Goal: Obtain resource: Obtain resource

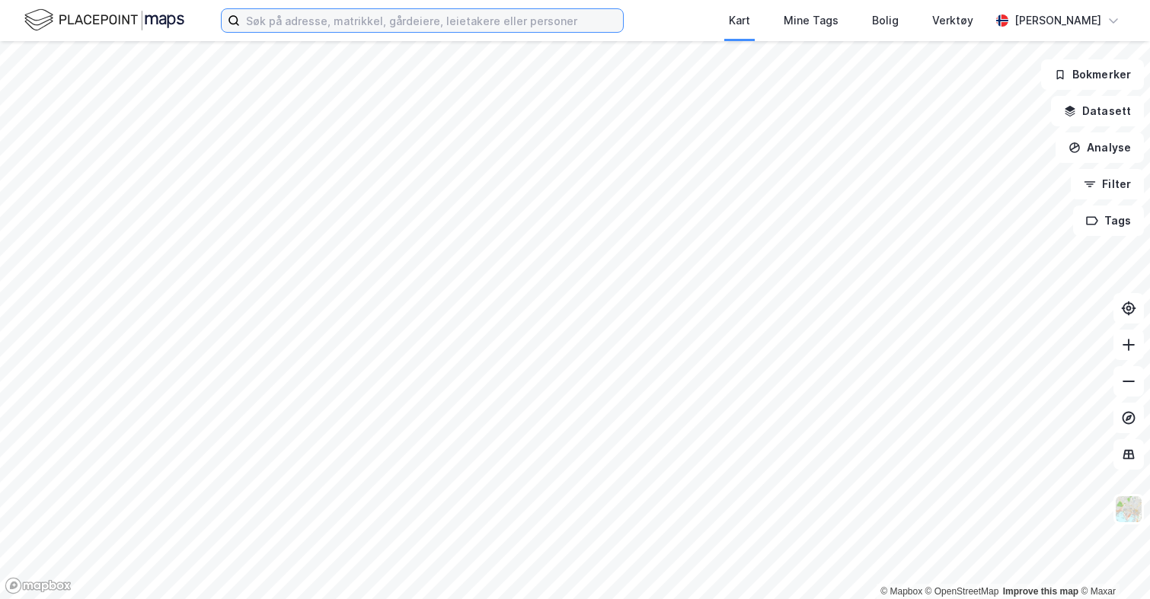
click at [279, 10] on input at bounding box center [431, 20] width 383 height 23
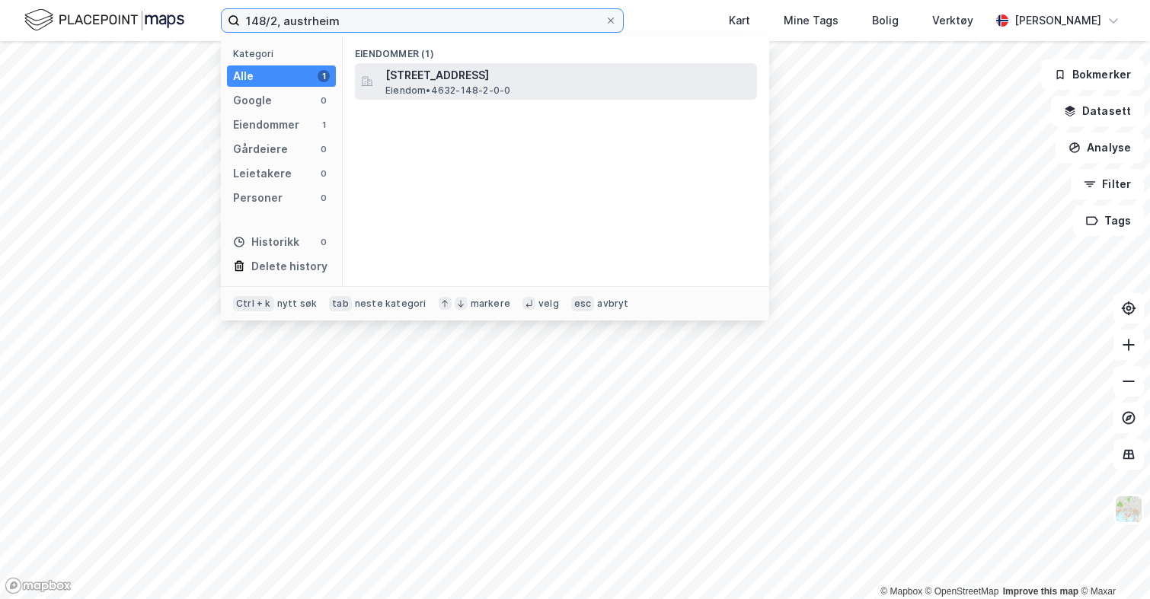
type input "148/2, austrheim"
click at [484, 78] on span "[STREET_ADDRESS]" at bounding box center [567, 75] width 365 height 18
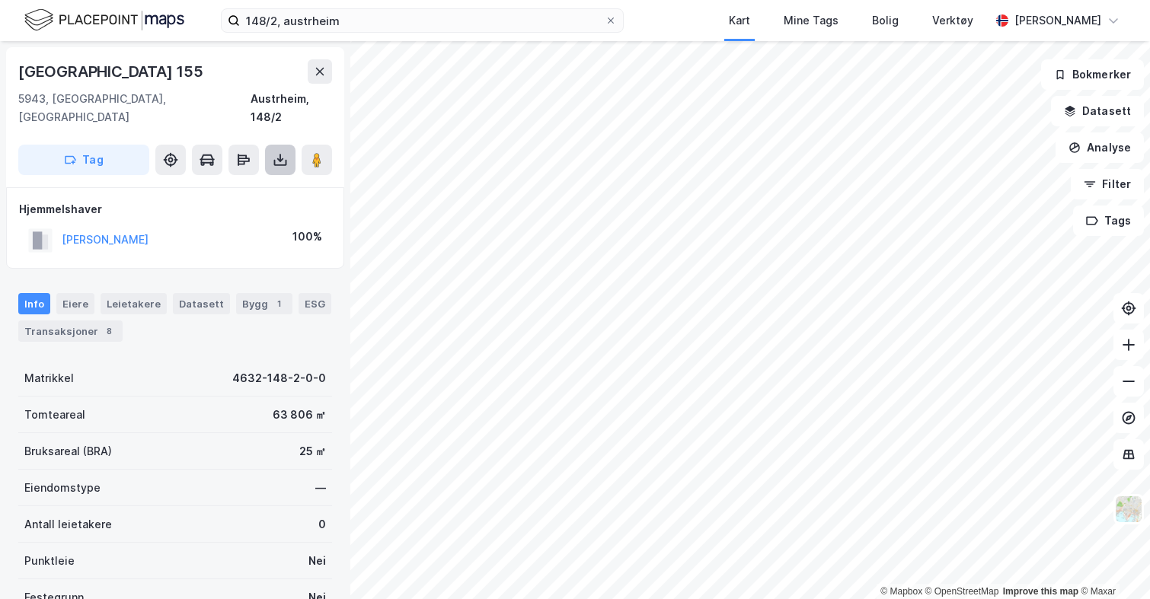
click at [273, 152] on button at bounding box center [280, 160] width 30 height 30
click at [266, 178] on div "Last ned grunnbok" at bounding box center [214, 190] width 162 height 24
click at [99, 234] on div "[PERSON_NAME]" at bounding box center [88, 240] width 120 height 25
click at [0, 0] on button "[PERSON_NAME]" at bounding box center [0, 0] width 0 height 0
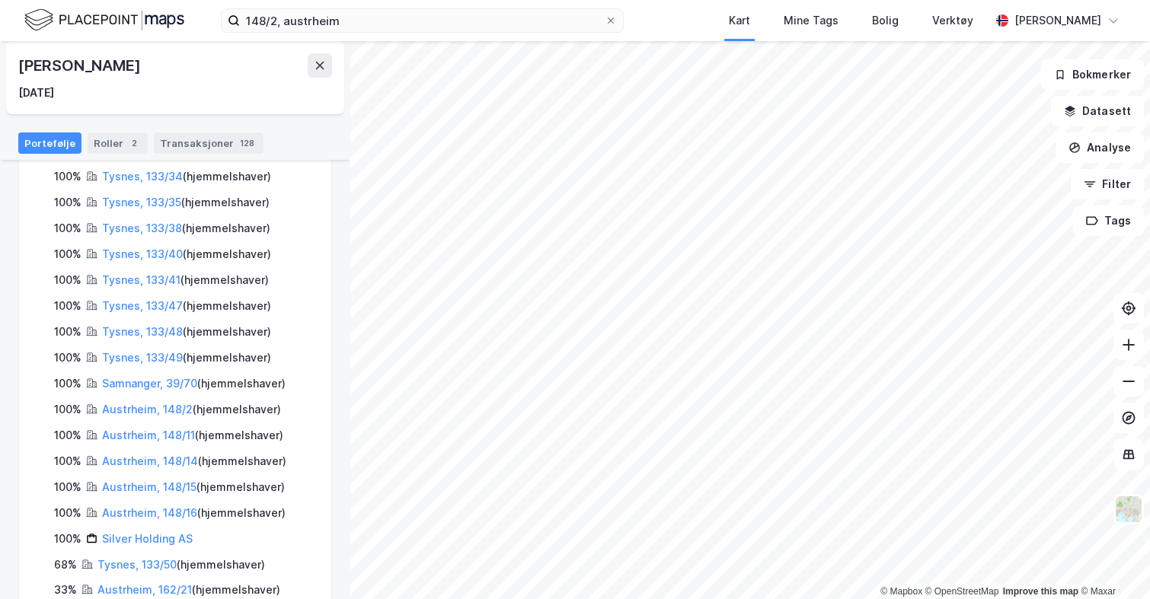
scroll to position [333, 0]
click at [165, 427] on link "Austrheim, 148/11" at bounding box center [148, 433] width 93 height 13
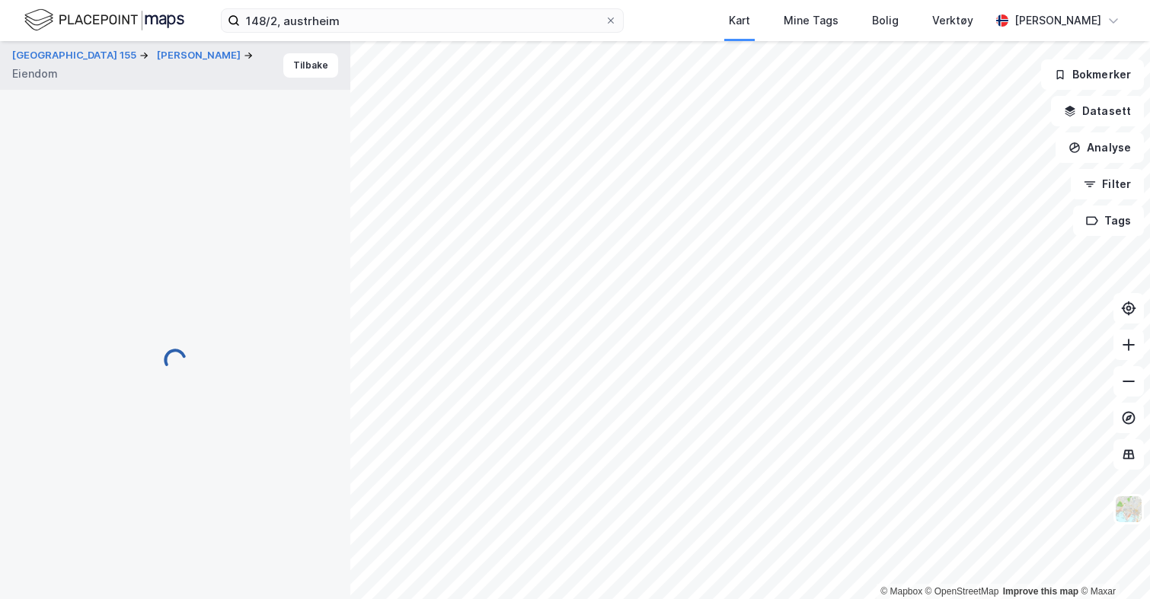
scroll to position [2, 0]
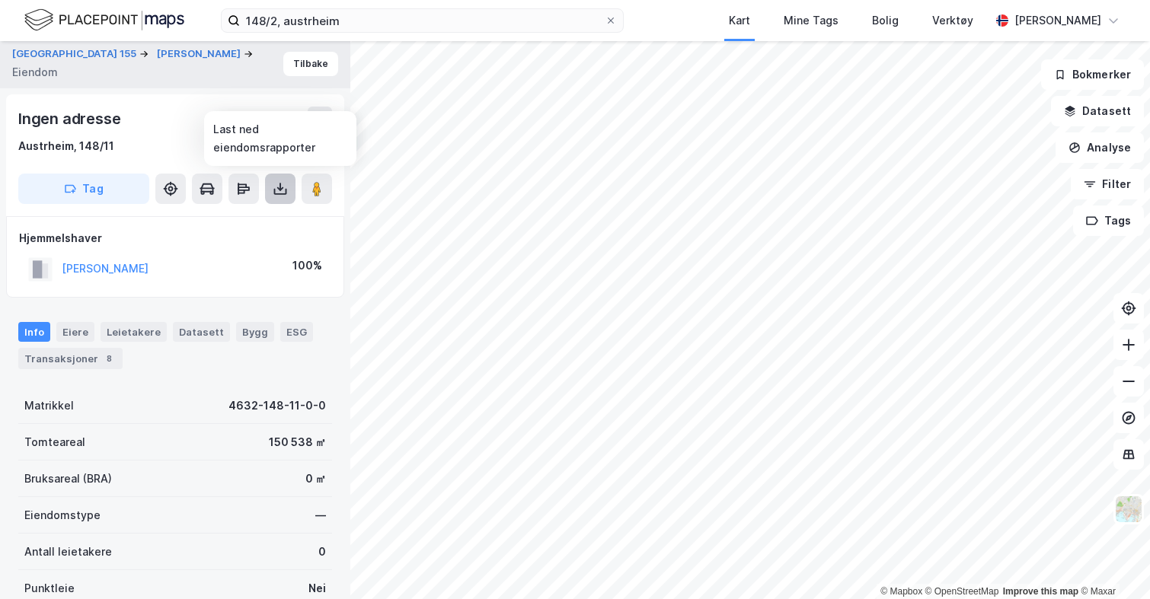
click at [282, 197] on button at bounding box center [280, 189] width 30 height 30
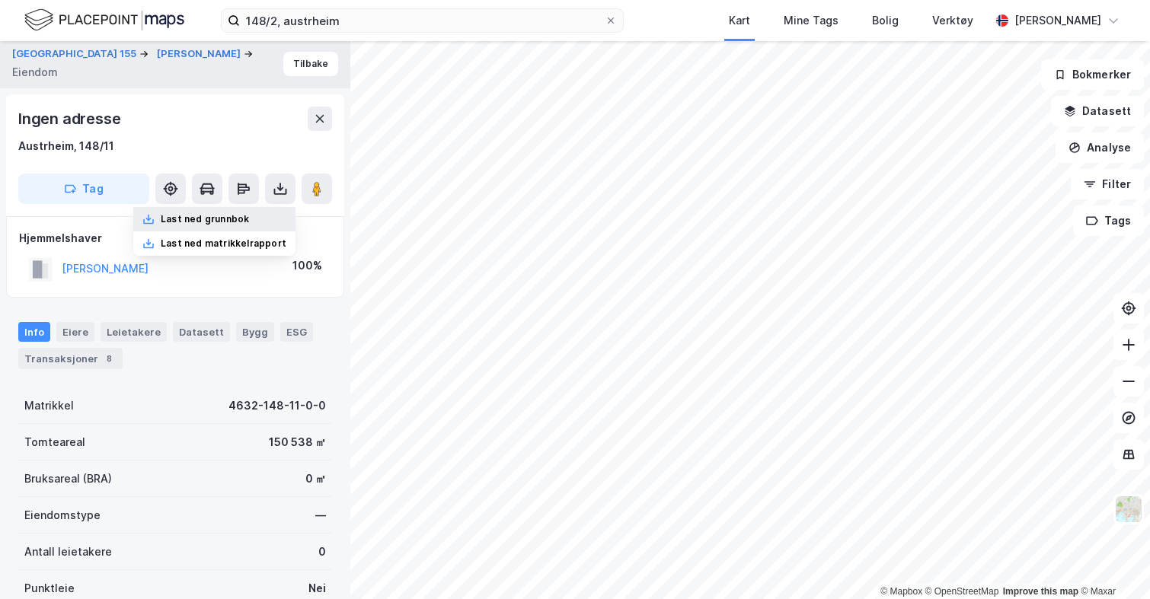
click at [259, 212] on div "Last ned grunnbok" at bounding box center [214, 219] width 162 height 24
click at [0, 0] on button "[PERSON_NAME]" at bounding box center [0, 0] width 0 height 0
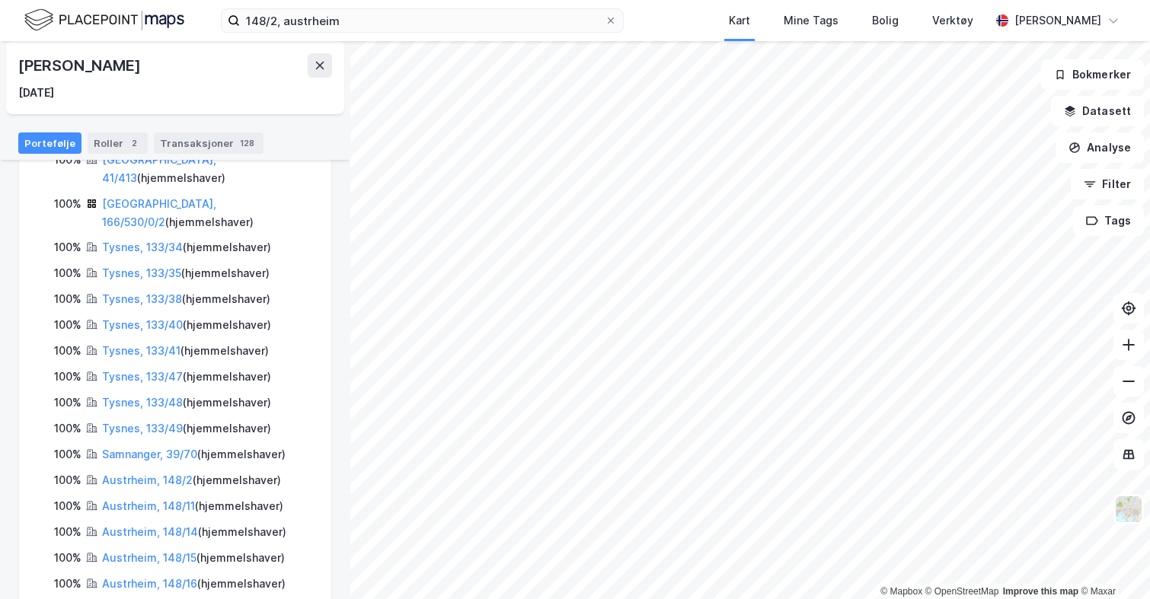
scroll to position [305, 0]
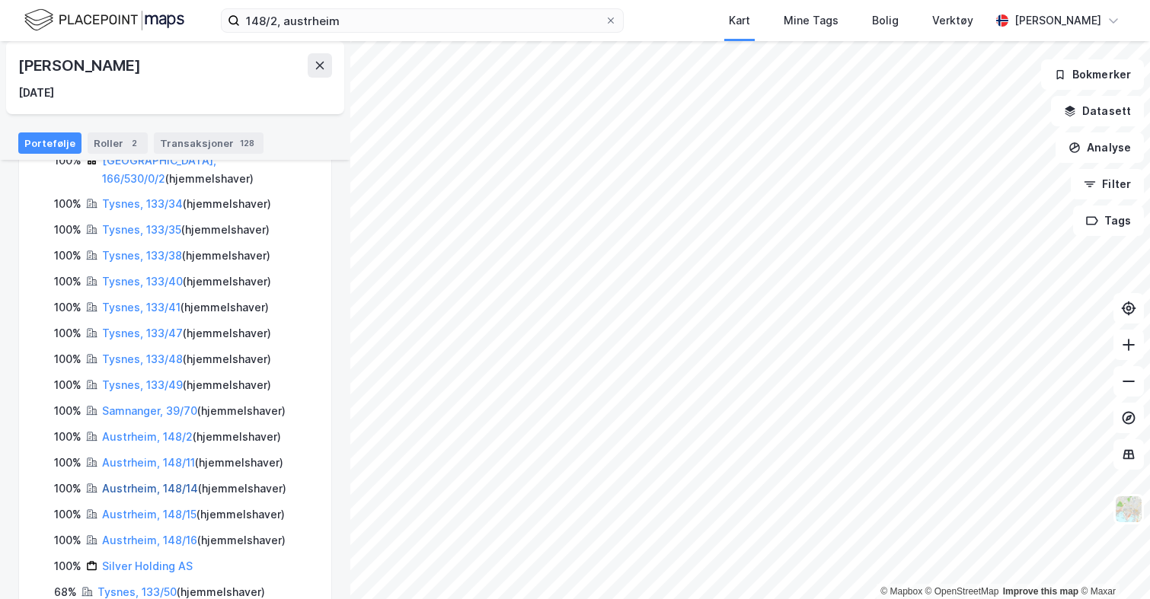
click at [178, 482] on link "Austrheim, 148/14" at bounding box center [150, 488] width 96 height 13
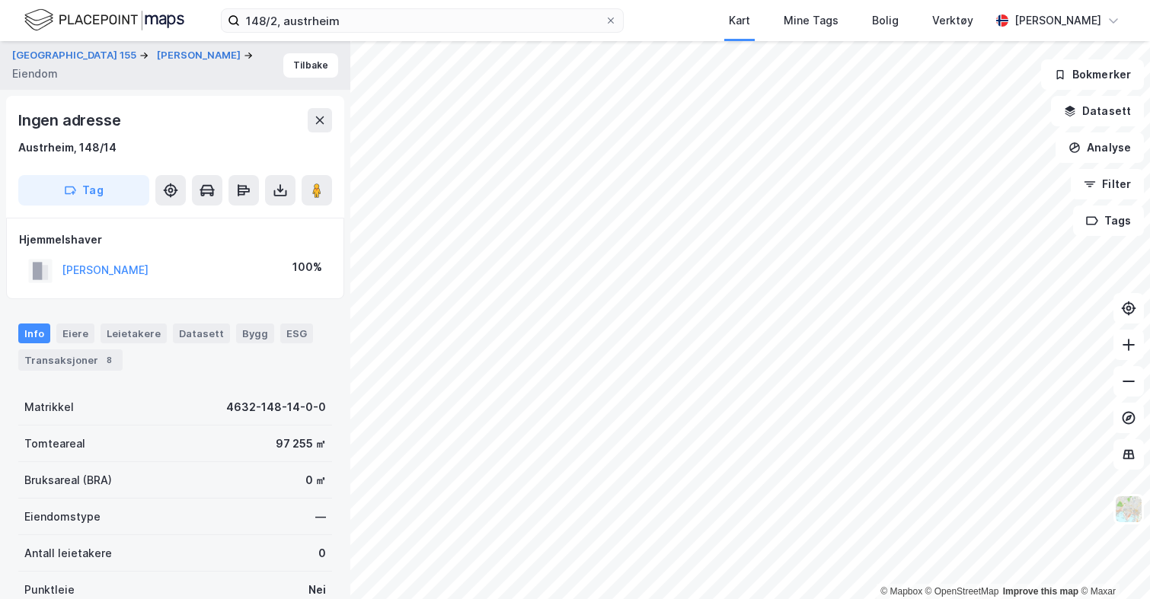
scroll to position [2, 0]
click at [277, 196] on button at bounding box center [280, 189] width 30 height 30
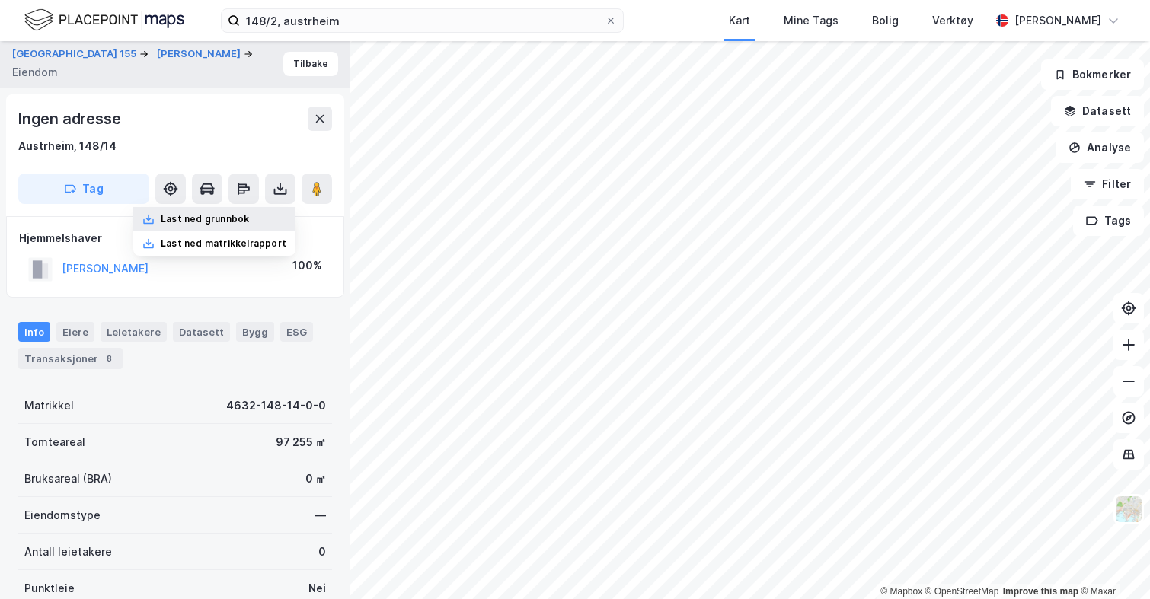
click at [262, 224] on div "Last ned grunnbok" at bounding box center [214, 219] width 162 height 24
click at [219, 282] on div "[PERSON_NAME] 100%" at bounding box center [175, 269] width 312 height 31
click at [0, 0] on button "[PERSON_NAME]" at bounding box center [0, 0] width 0 height 0
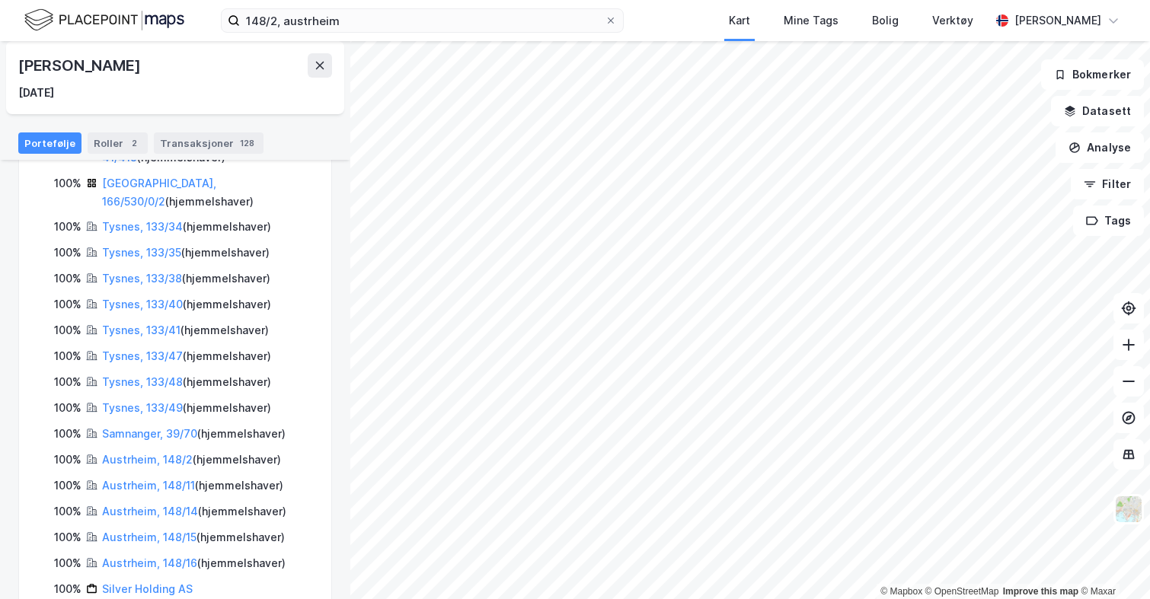
scroll to position [305, 0]
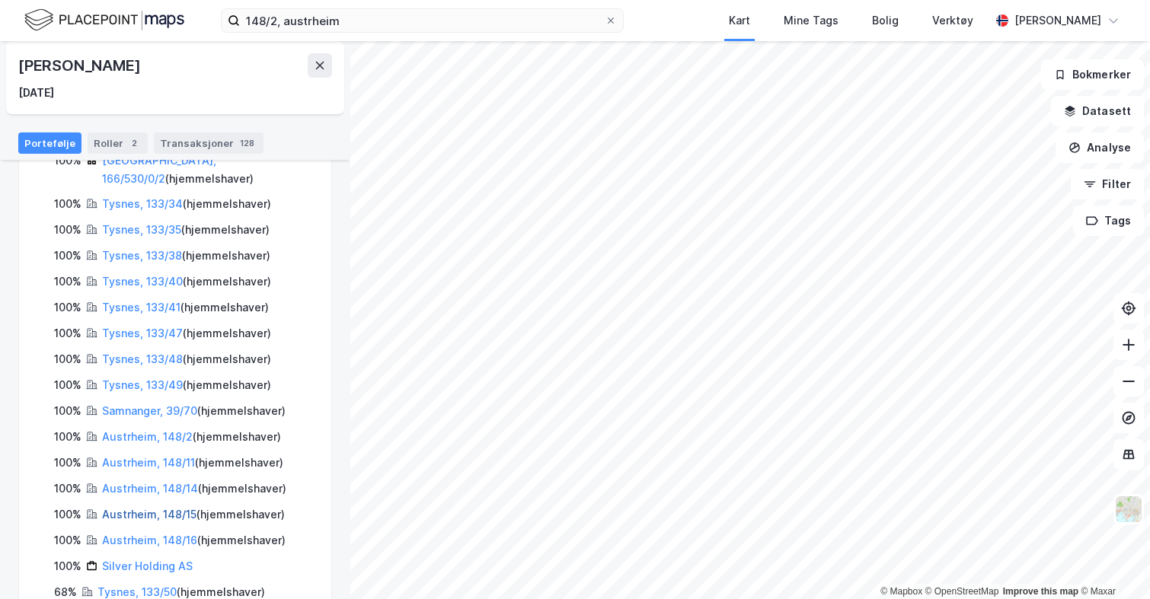
click at [164, 508] on link "Austrheim, 148/15" at bounding box center [149, 514] width 94 height 13
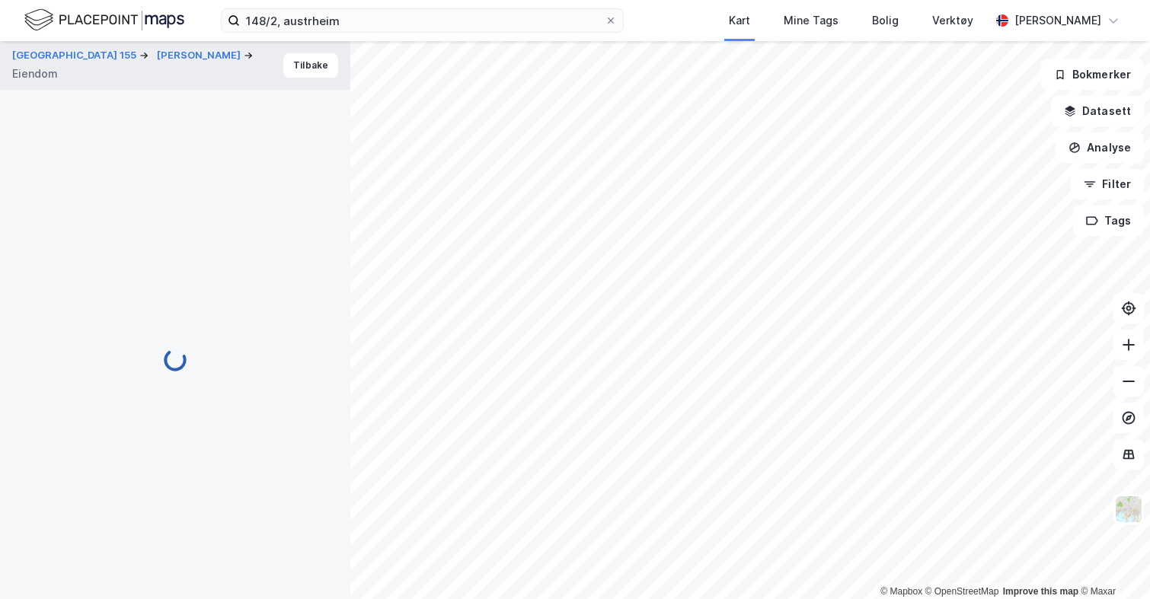
scroll to position [2, 0]
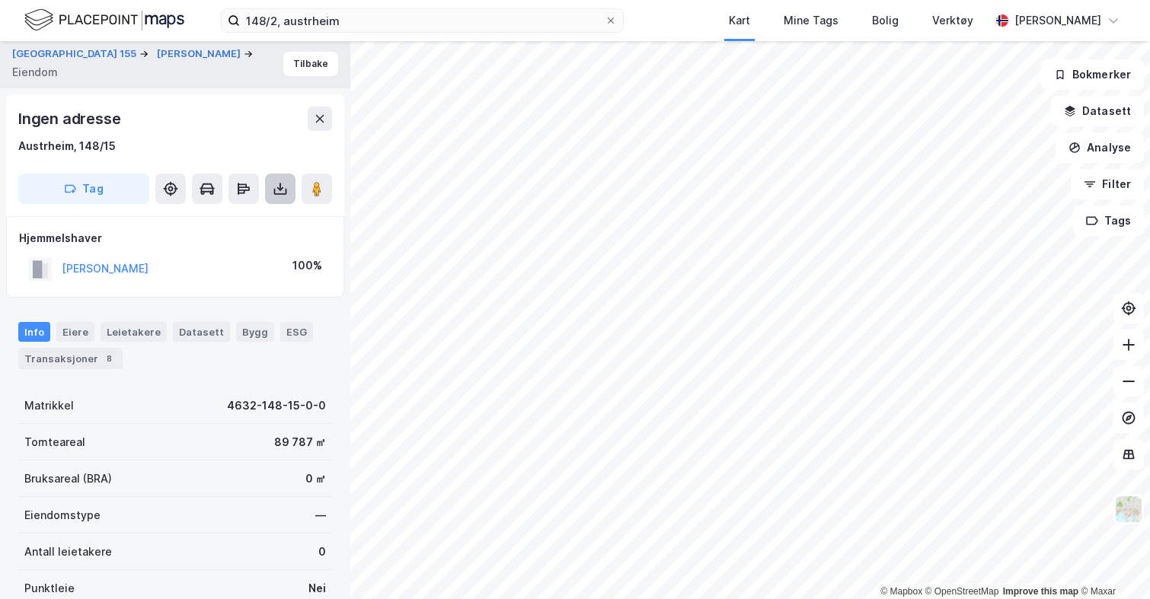
click at [272, 192] on button at bounding box center [280, 189] width 30 height 30
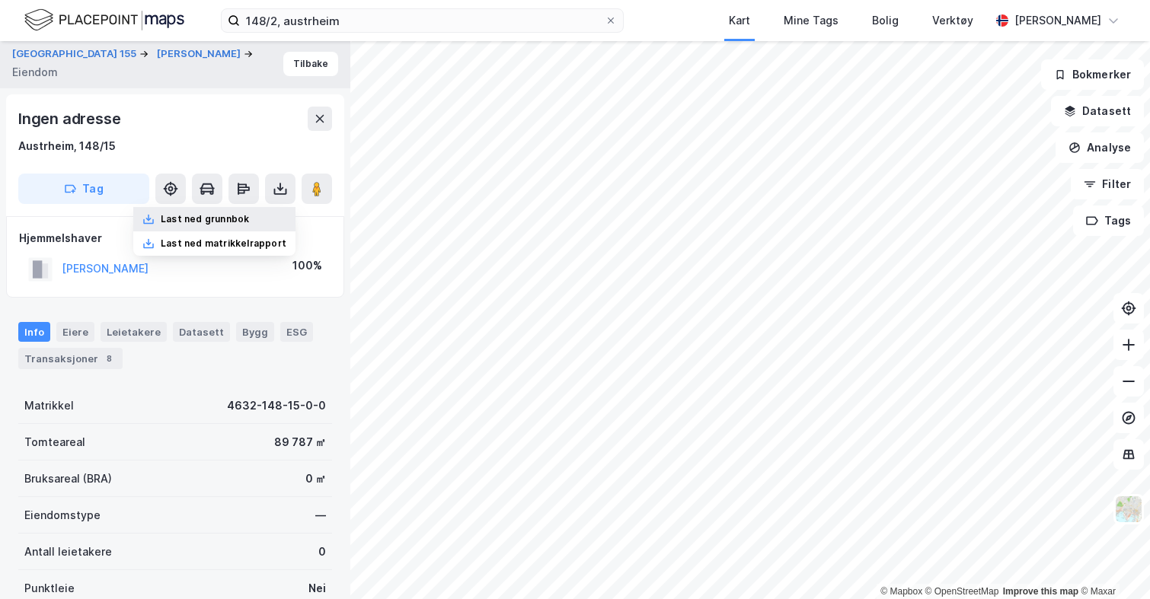
click at [249, 220] on div "Last ned grunnbok" at bounding box center [205, 219] width 88 height 12
click at [0, 0] on button "[PERSON_NAME]" at bounding box center [0, 0] width 0 height 0
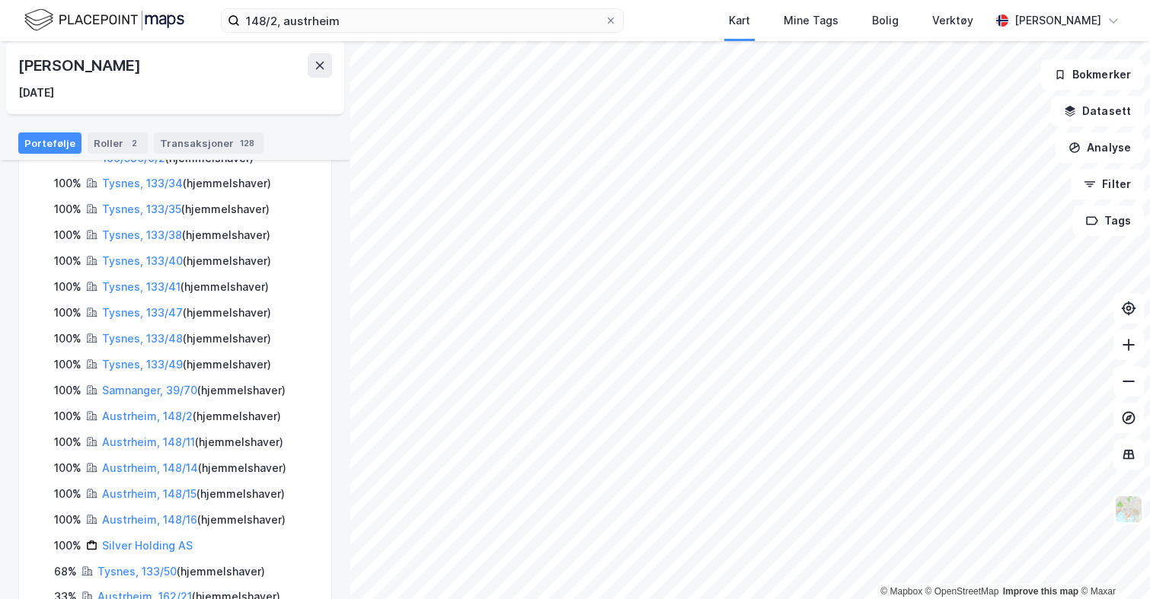
scroll to position [333, 0]
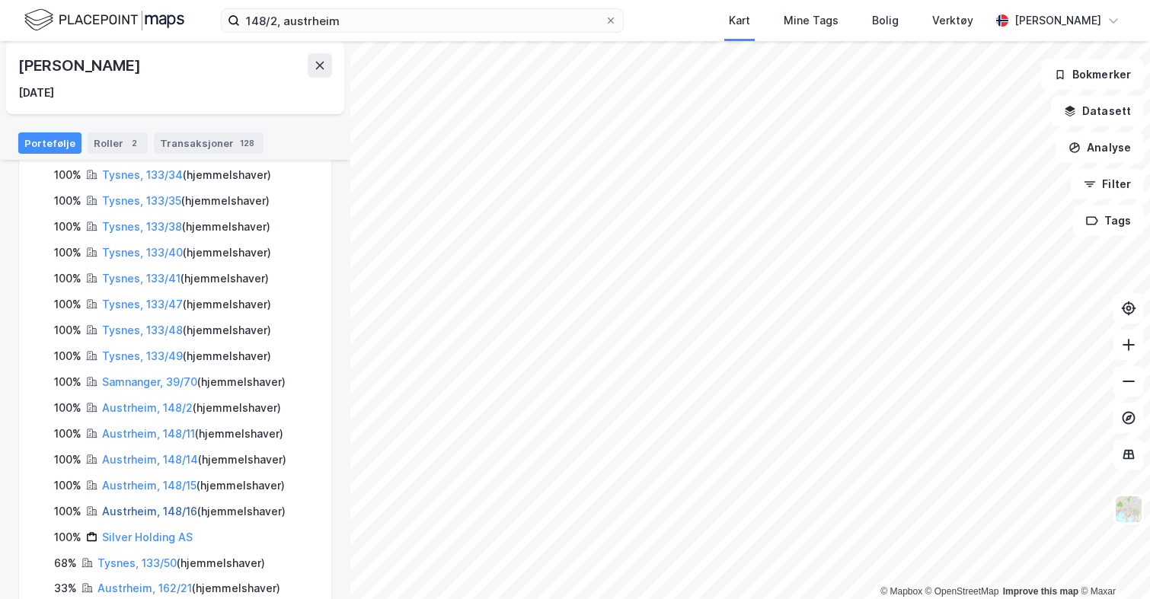
click at [190, 505] on link "Austrheim, 148/16" at bounding box center [149, 511] width 95 height 13
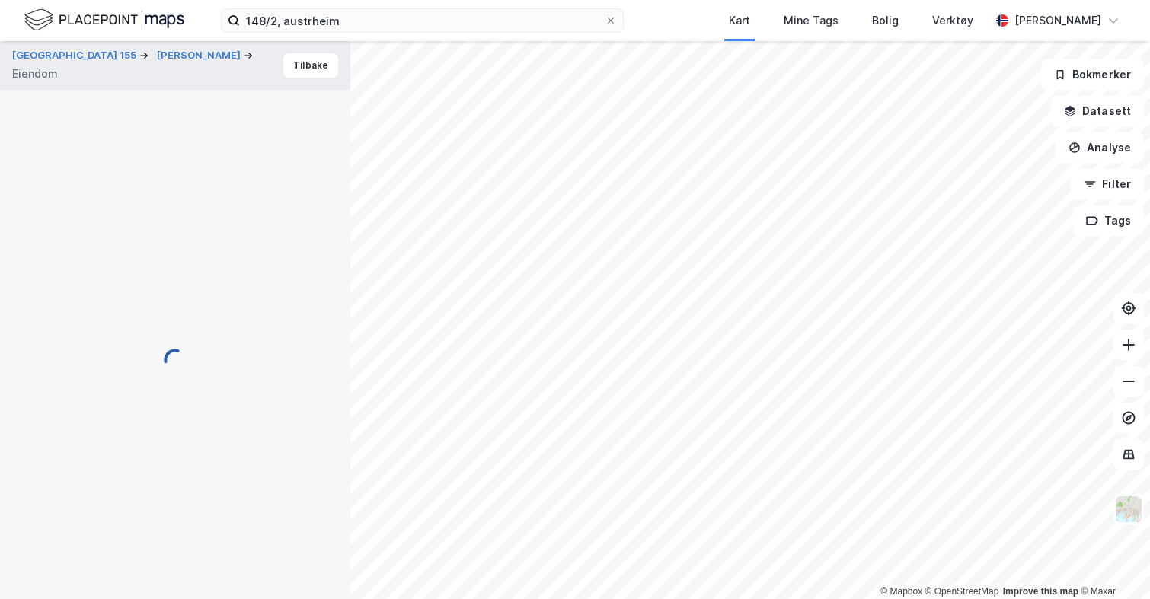
scroll to position [2, 0]
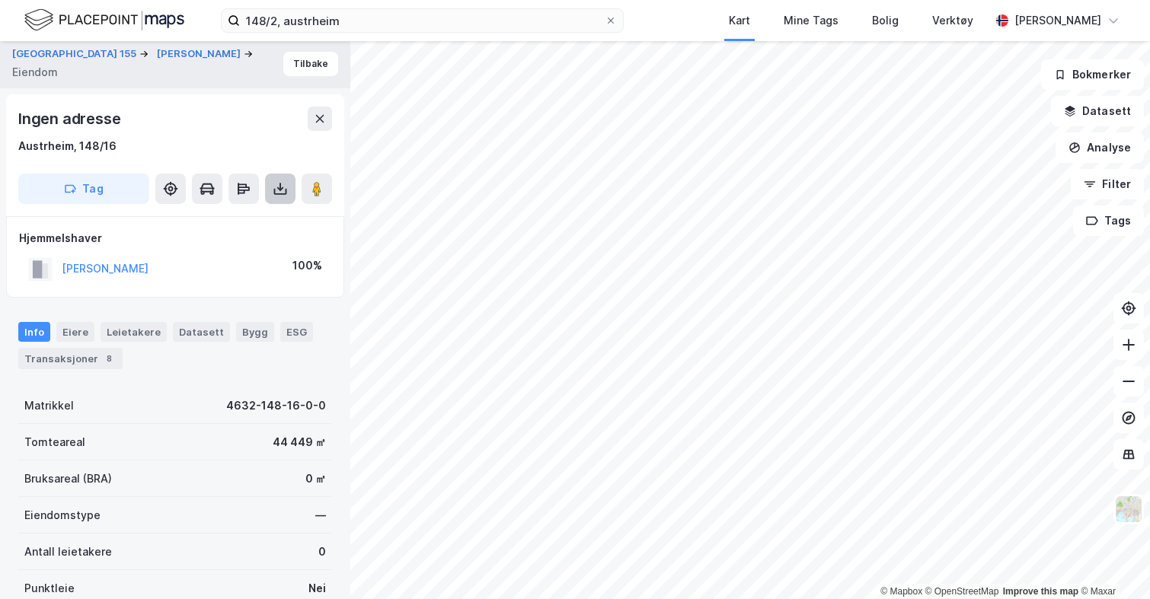
click at [280, 193] on icon at bounding box center [280, 192] width 13 height 6
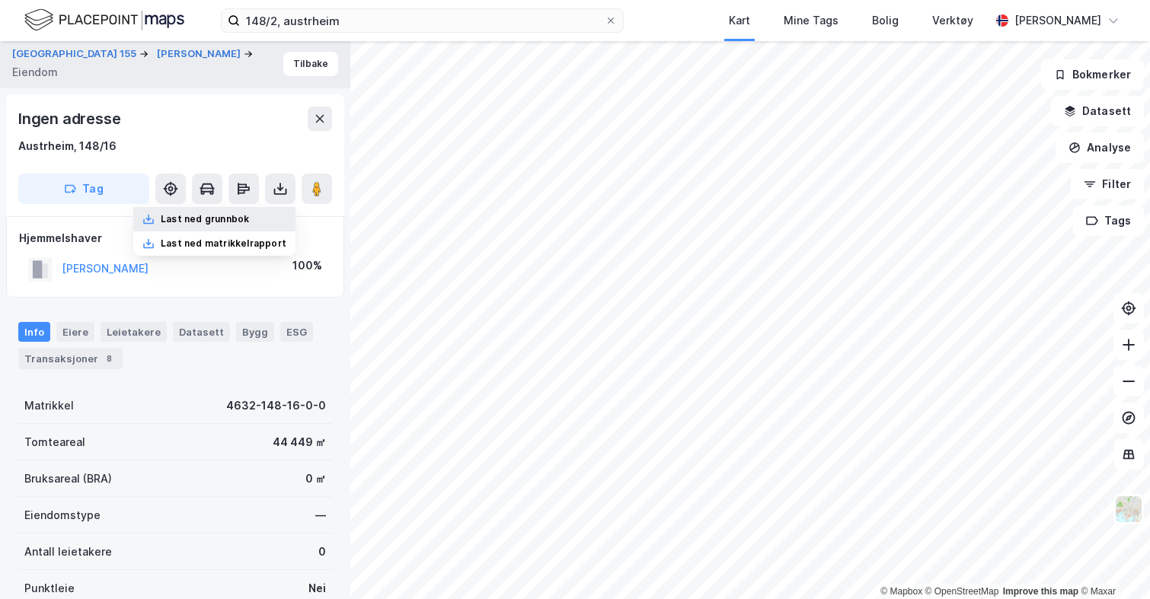
click at [266, 215] on div "Last ned grunnbok" at bounding box center [214, 219] width 162 height 24
